Goal: Information Seeking & Learning: Check status

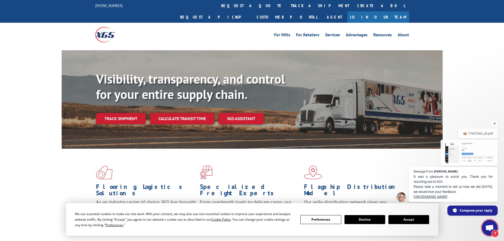
scroll to position [922, 0]
click at [287, 5] on link "track a shipment" at bounding box center [320, 5] width 66 height 11
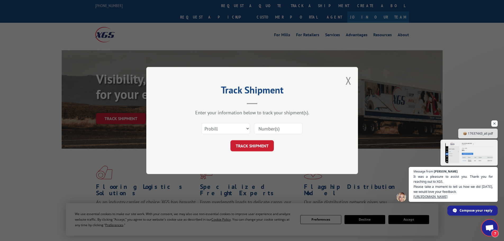
click at [275, 130] on input at bounding box center [278, 128] width 49 height 11
type input "17666052"
click at [254, 147] on button "TRACK SHIPMENT" at bounding box center [251, 145] width 43 height 11
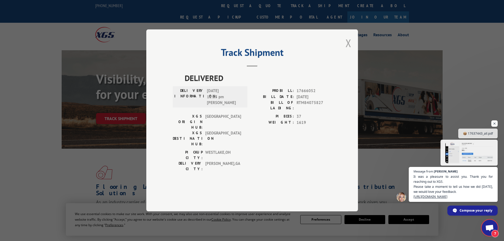
click at [348, 50] on button "Close modal" at bounding box center [348, 43] width 6 height 14
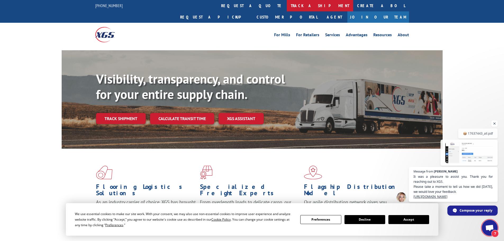
click at [287, 3] on link "track a shipment" at bounding box center [320, 5] width 66 height 11
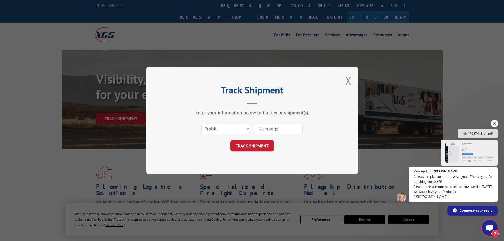
click at [269, 128] on input at bounding box center [278, 128] width 49 height 11
type input "17637443"
click at [249, 145] on button "TRACK SHIPMENT" at bounding box center [251, 145] width 43 height 11
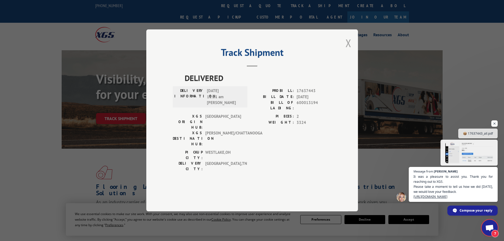
click at [349, 50] on button "Close modal" at bounding box center [348, 43] width 6 height 14
